Goal: Check status: Check status

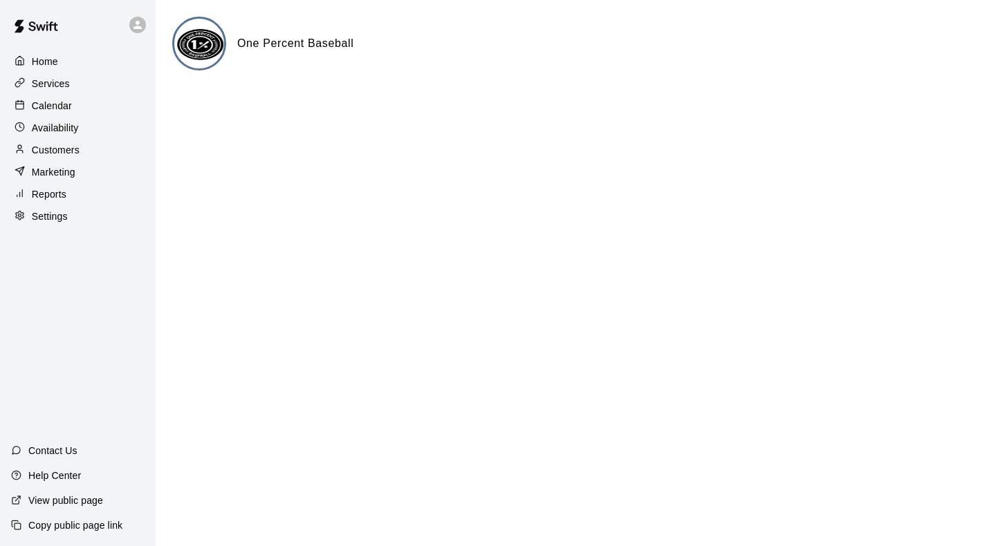
click at [39, 104] on p "Calendar" at bounding box center [52, 106] width 40 height 14
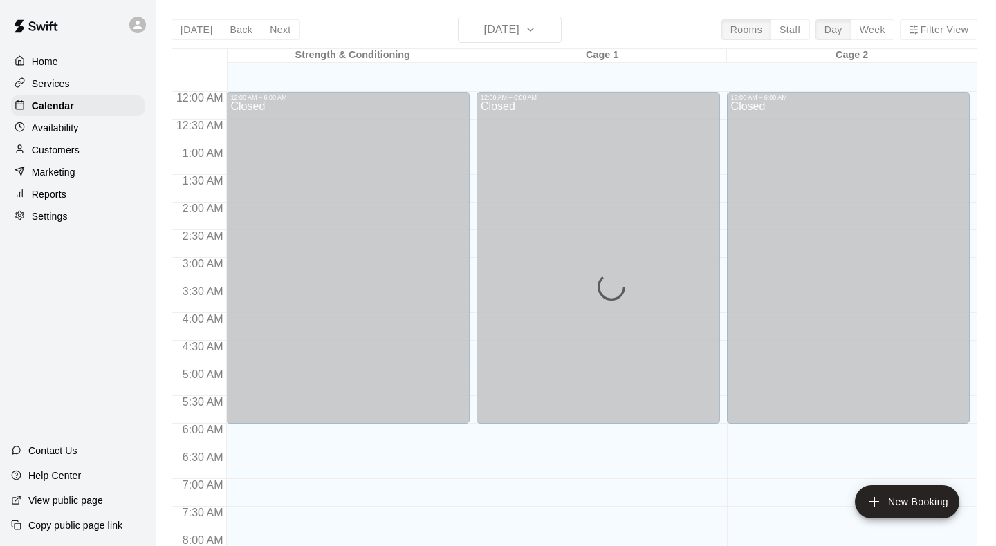
scroll to position [817, 0]
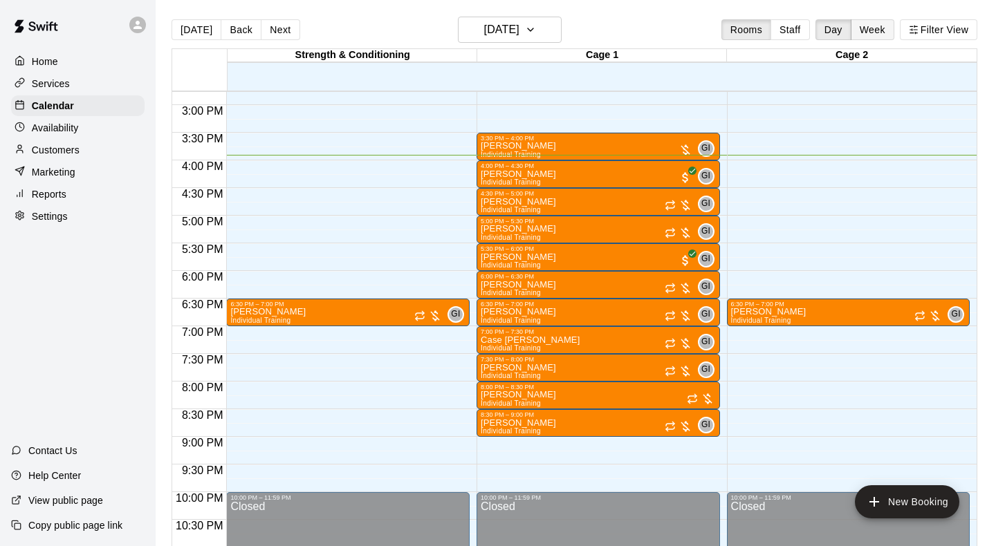
click at [865, 26] on button "Week" at bounding box center [873, 29] width 44 height 21
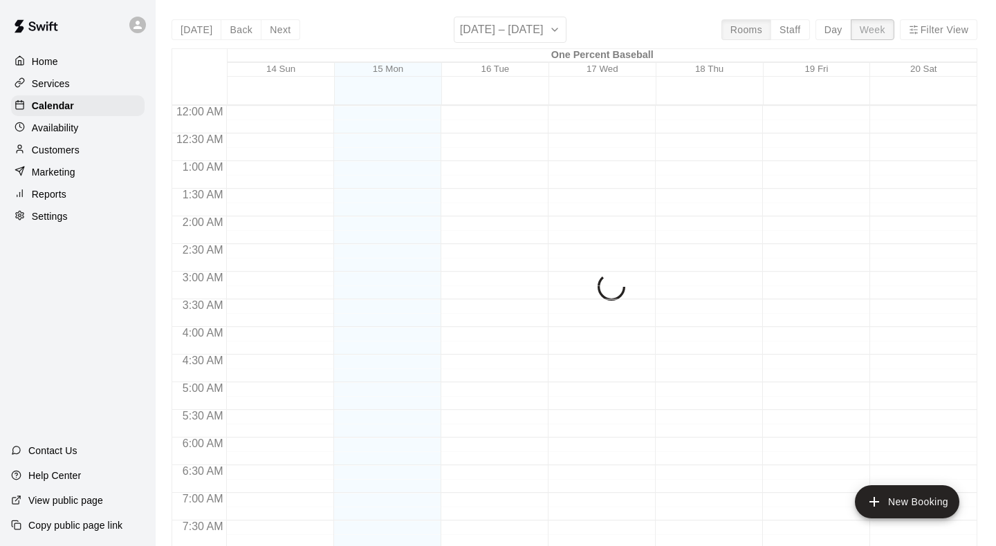
scroll to position [872, 0]
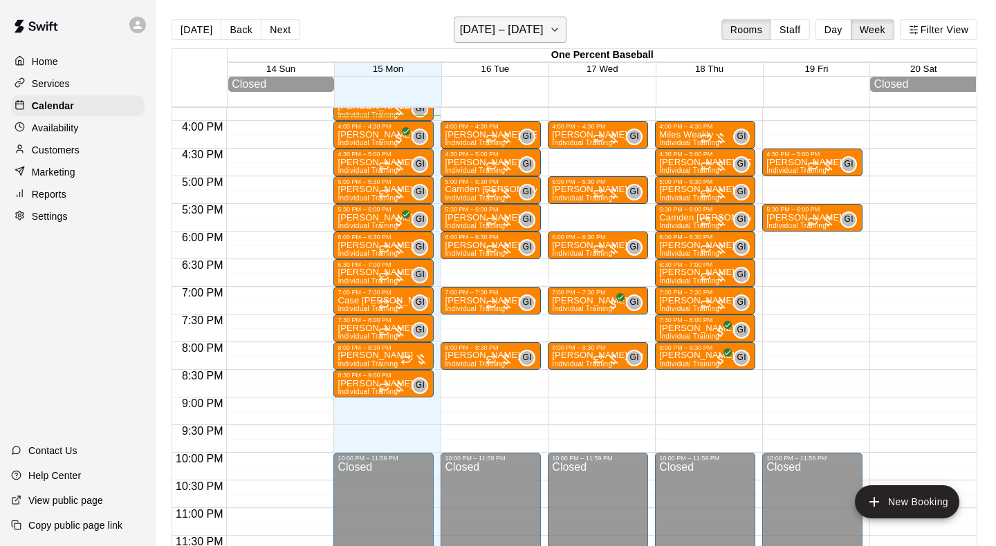
click at [550, 30] on button "[DATE] – [DATE]" at bounding box center [510, 30] width 113 height 26
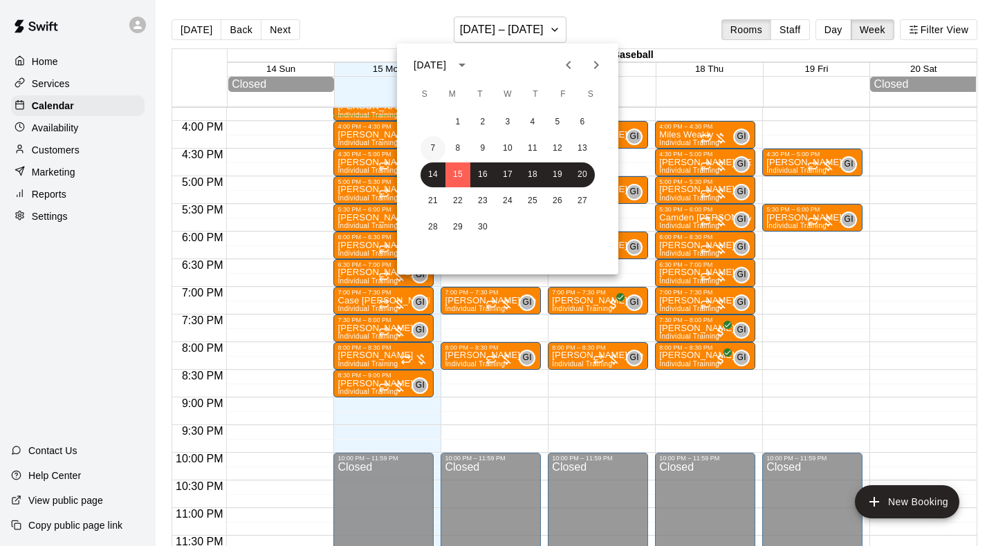
click at [433, 142] on button "7" at bounding box center [433, 148] width 25 height 25
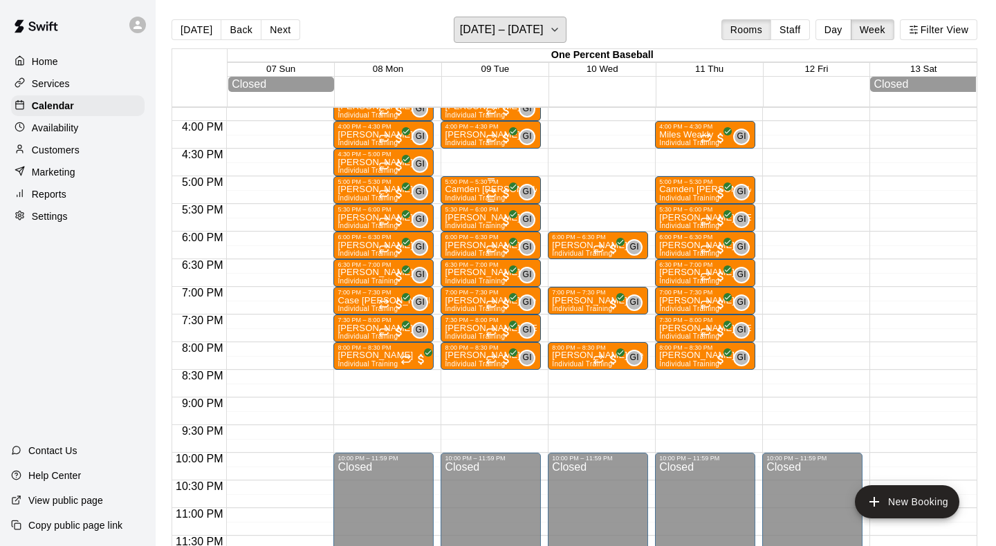
scroll to position [765, 0]
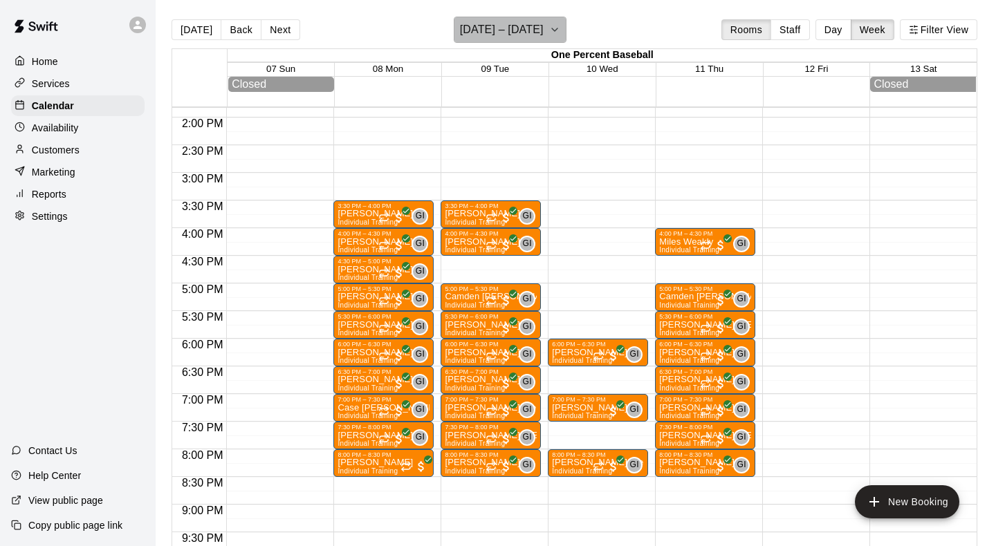
click at [549, 35] on button "[DATE] – [DATE]" at bounding box center [510, 30] width 113 height 26
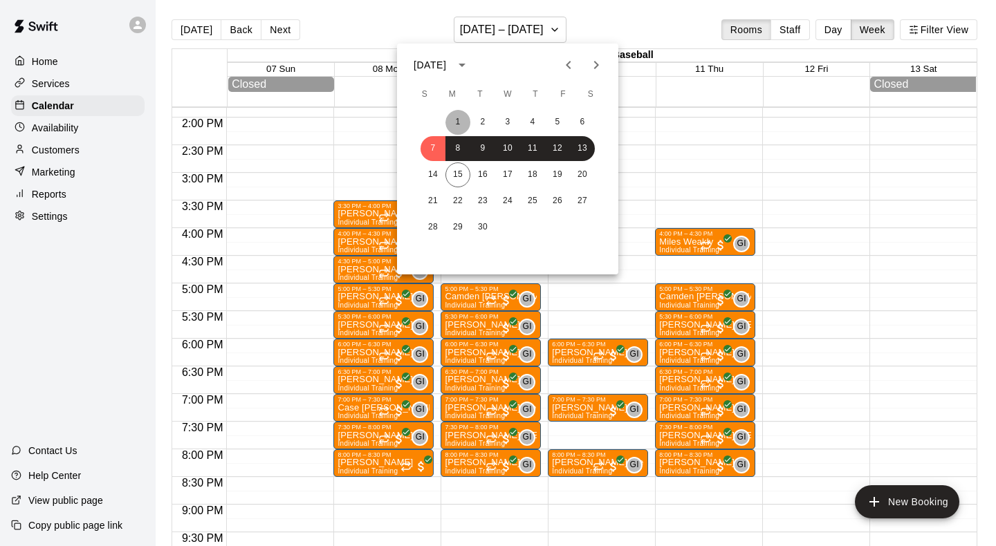
click at [465, 117] on button "1" at bounding box center [457, 122] width 25 height 25
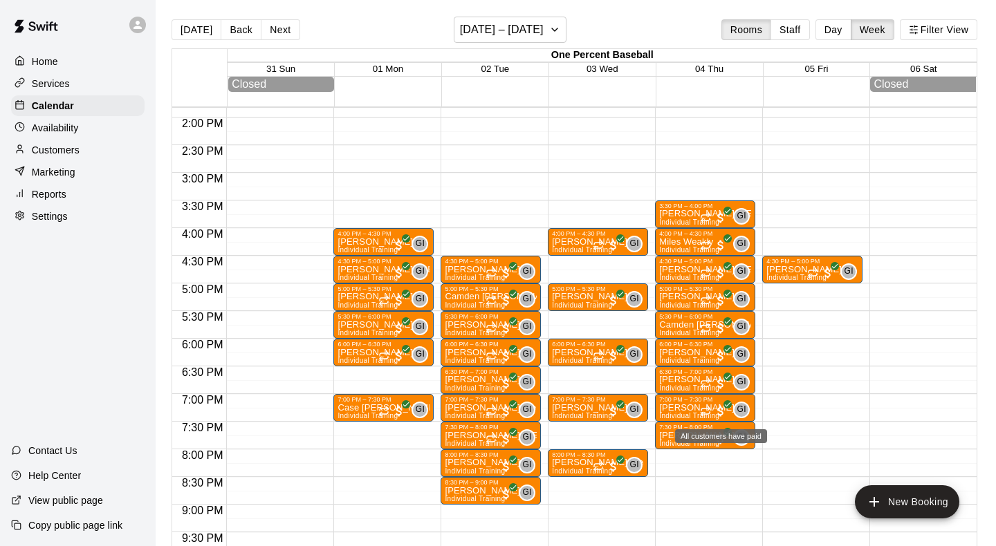
click at [726, 428] on div "All customers have paid" at bounding box center [721, 432] width 95 height 25
